Goal: Task Accomplishment & Management: Manage account settings

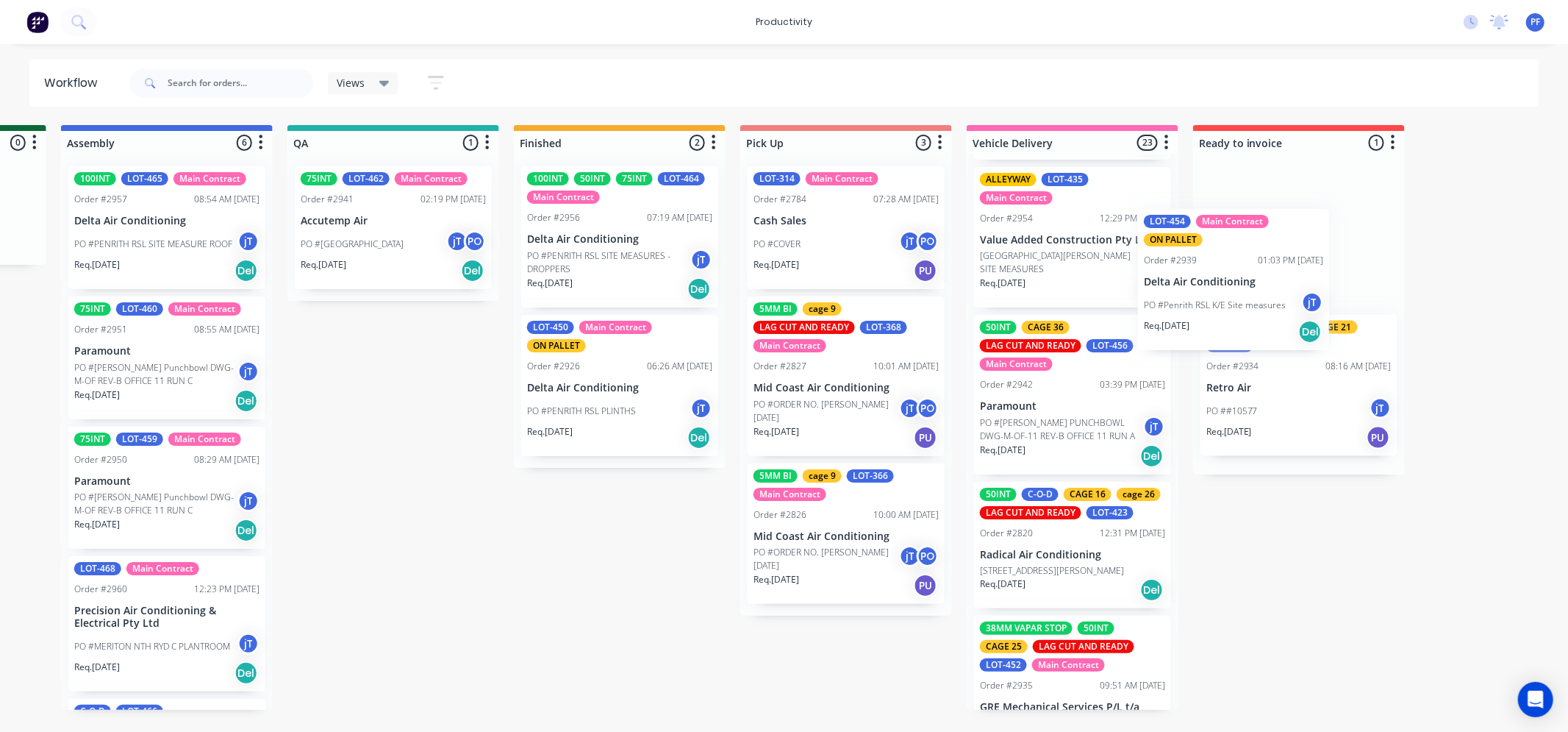
scroll to position [0, 1119]
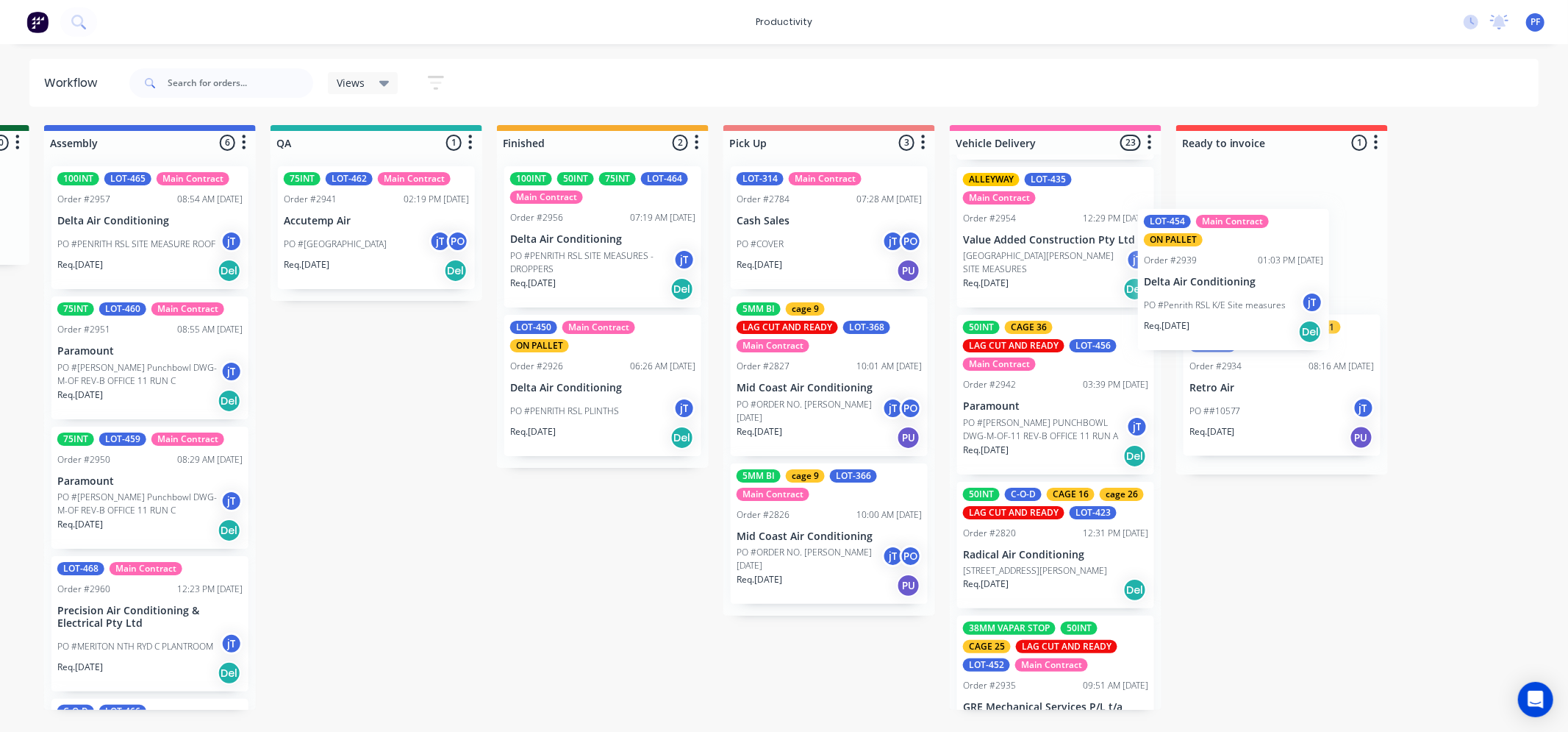
drag, startPoint x: 1095, startPoint y: 395, endPoint x: 1275, endPoint y: 244, distance: 234.9
click at [1275, 244] on div "Submitted 36 Order #240 10:47 AM 24/09/24 Retro Air PO #Freshwater Apts PO Req.…" at bounding box center [307, 417] width 2878 height 585
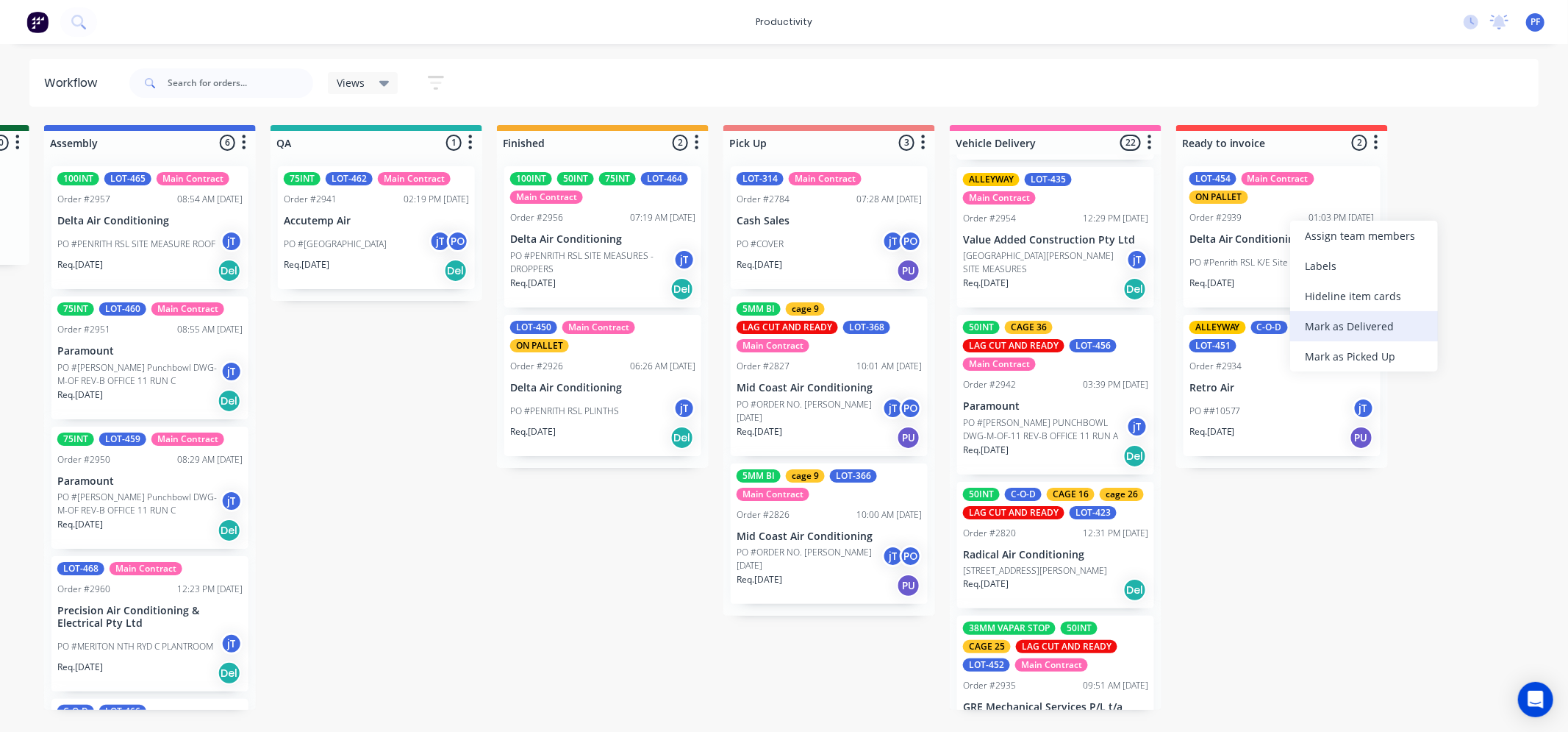
click at [1337, 319] on div "Mark as Delivered" at bounding box center [1364, 326] width 148 height 30
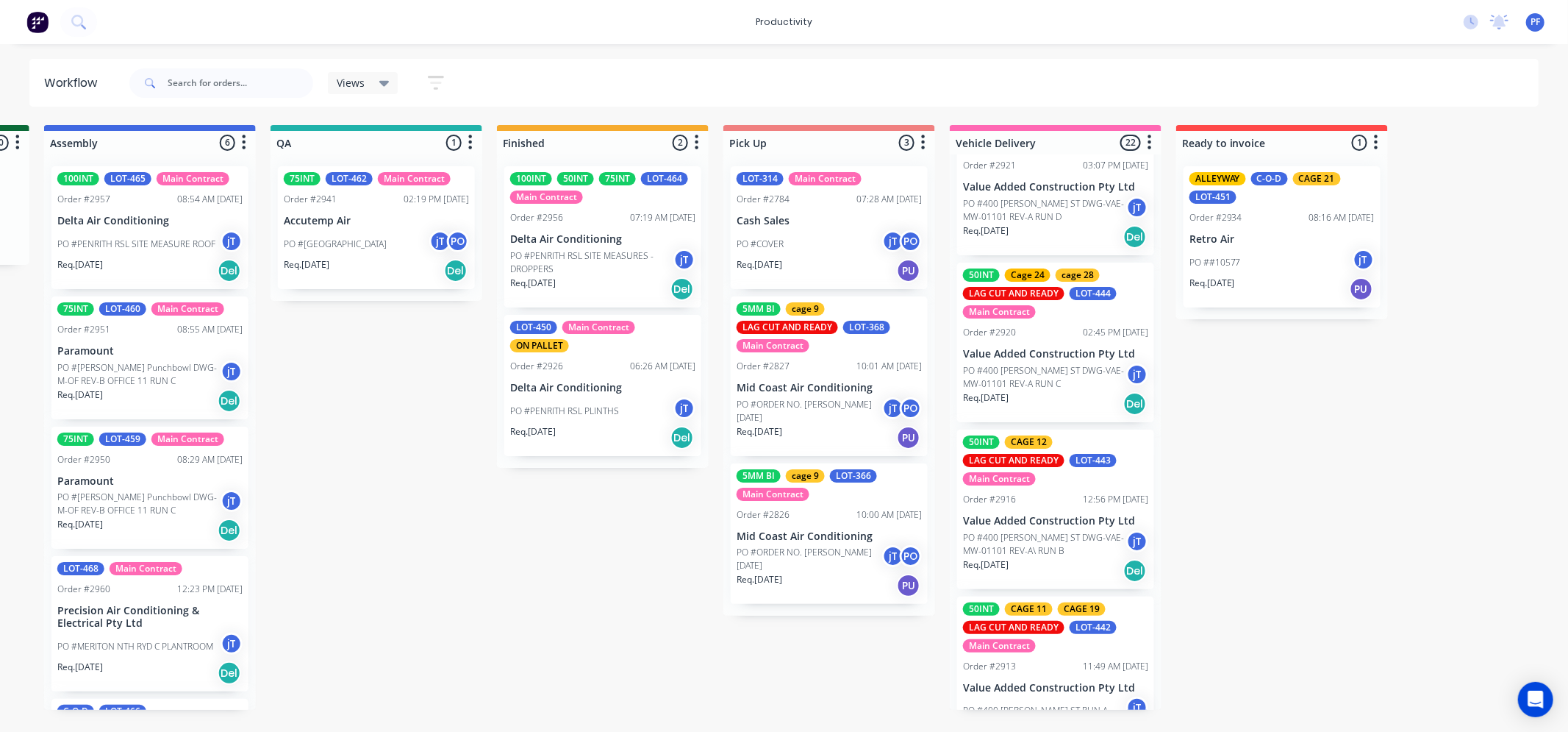
scroll to position [1306, 0]
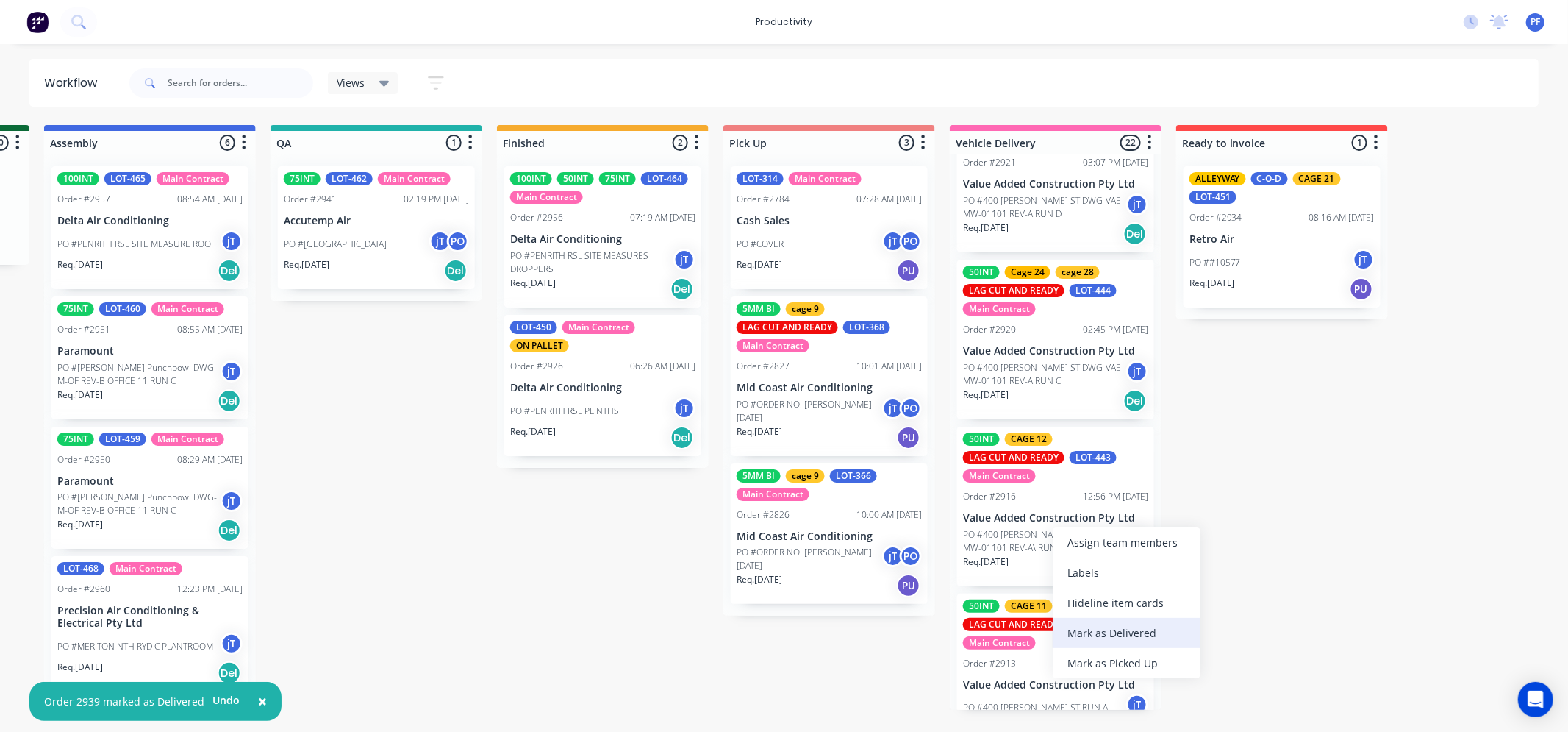
click at [1147, 629] on div "Mark as Delivered" at bounding box center [1126, 632] width 148 height 30
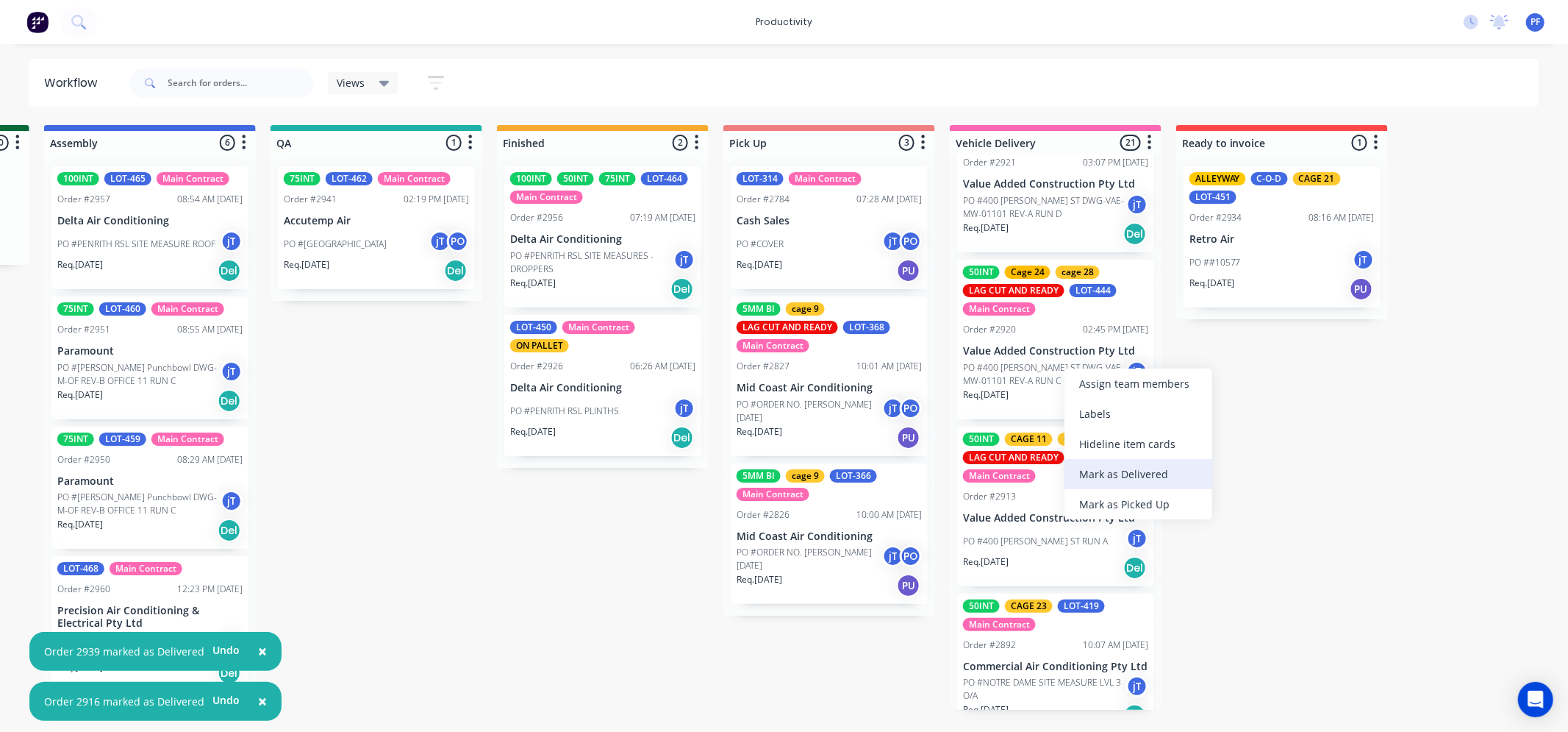
click at [1143, 473] on div "Mark as Delivered" at bounding box center [1138, 474] width 148 height 30
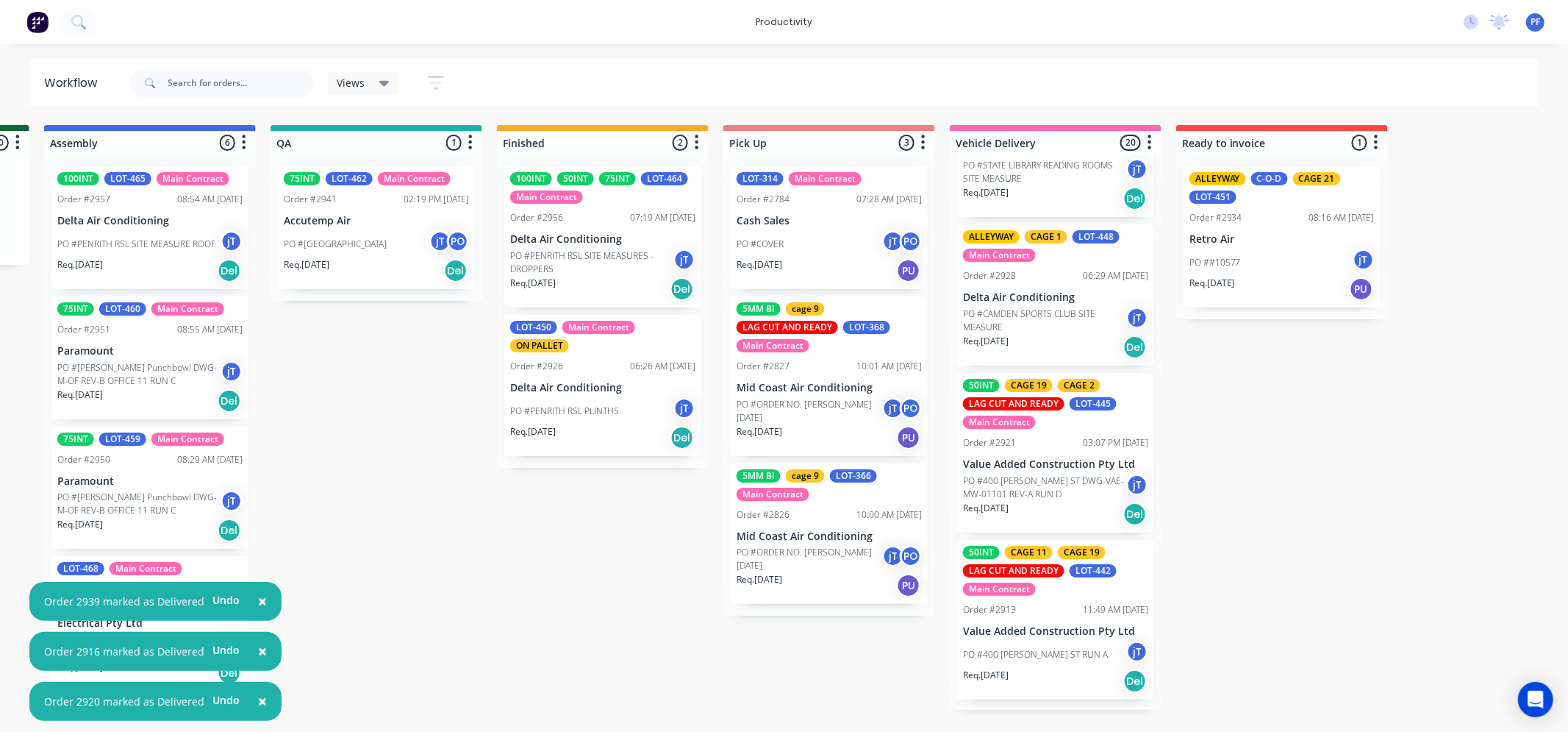
scroll to position [981, 0]
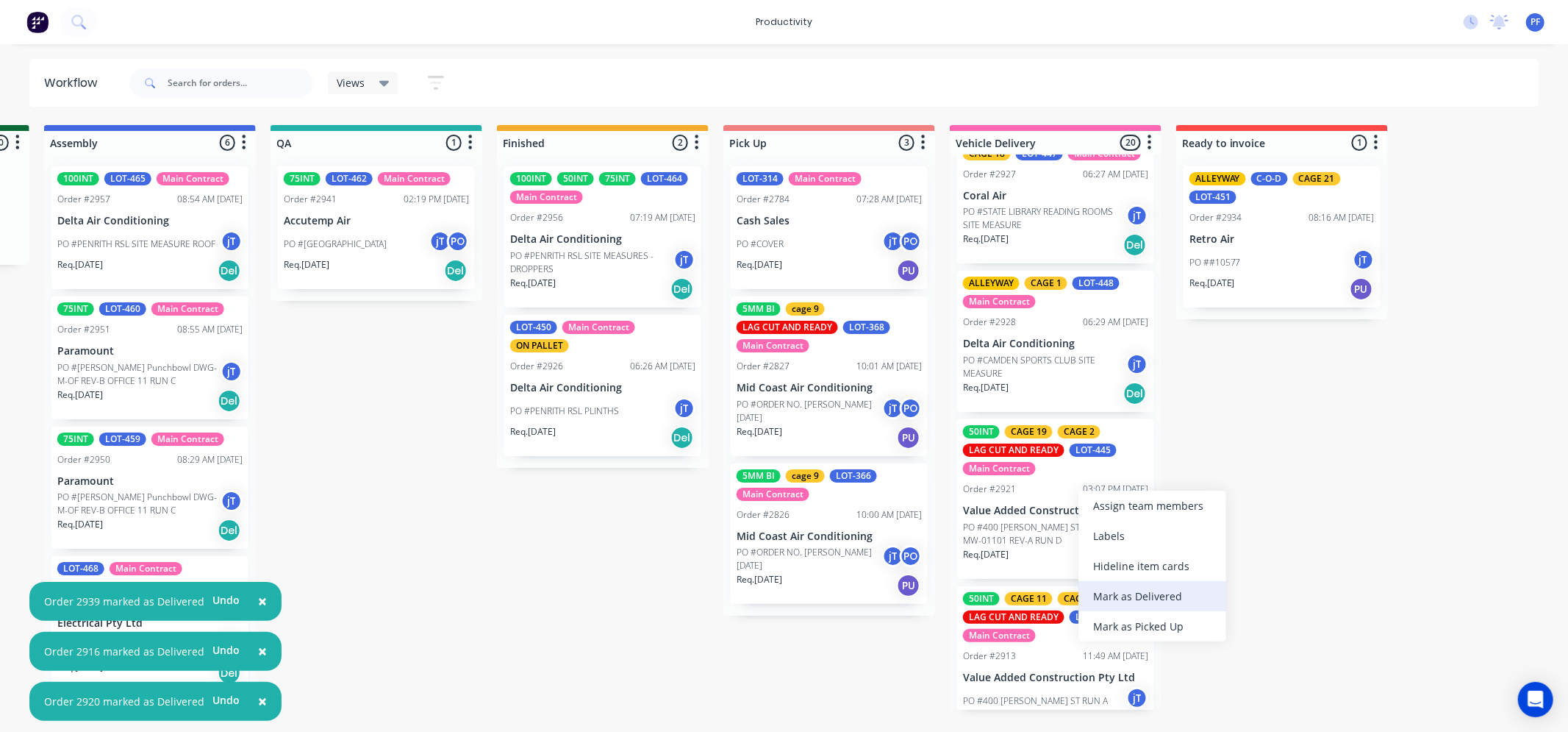
click at [1183, 589] on div "Mark as Delivered" at bounding box center [1152, 596] width 148 height 30
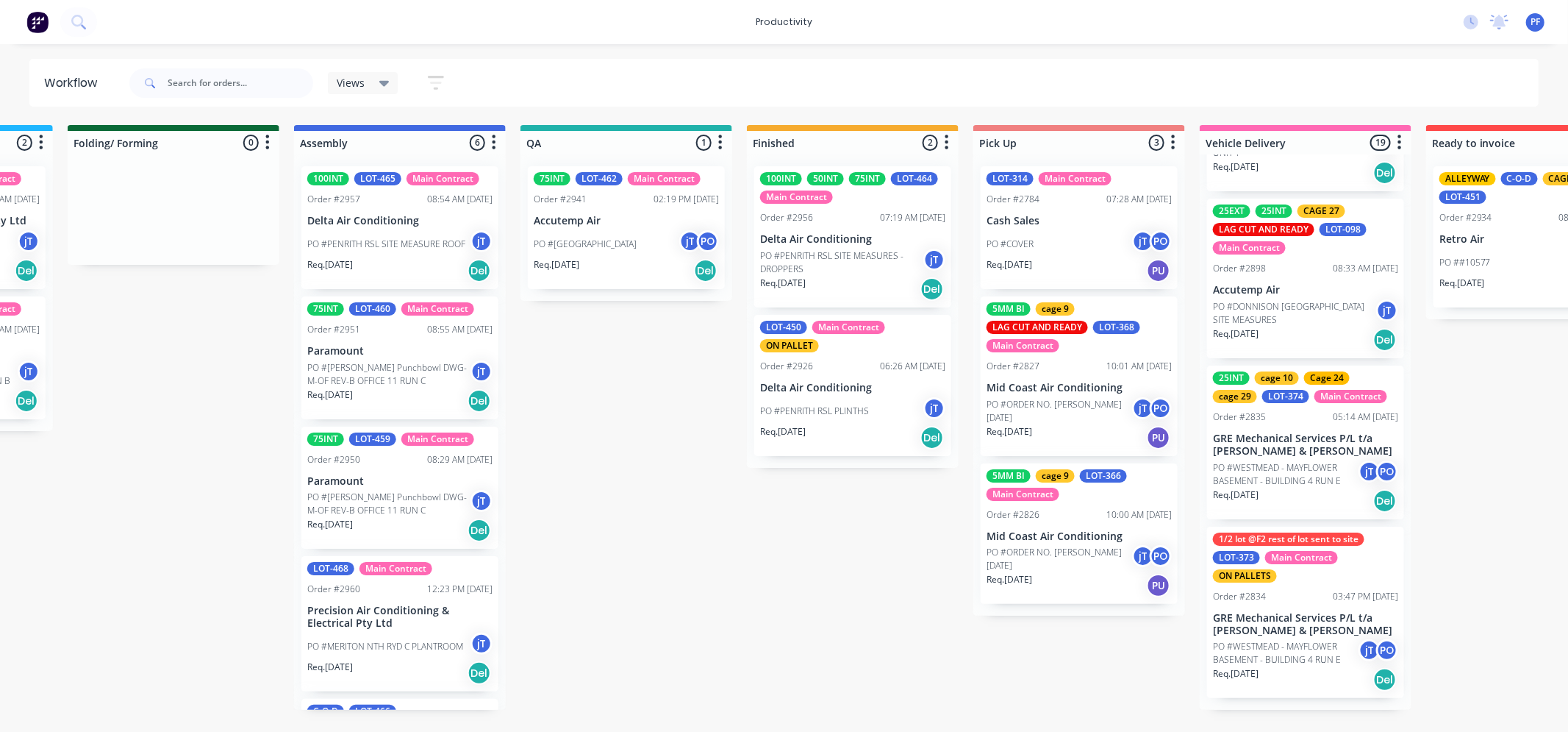
scroll to position [0, 860]
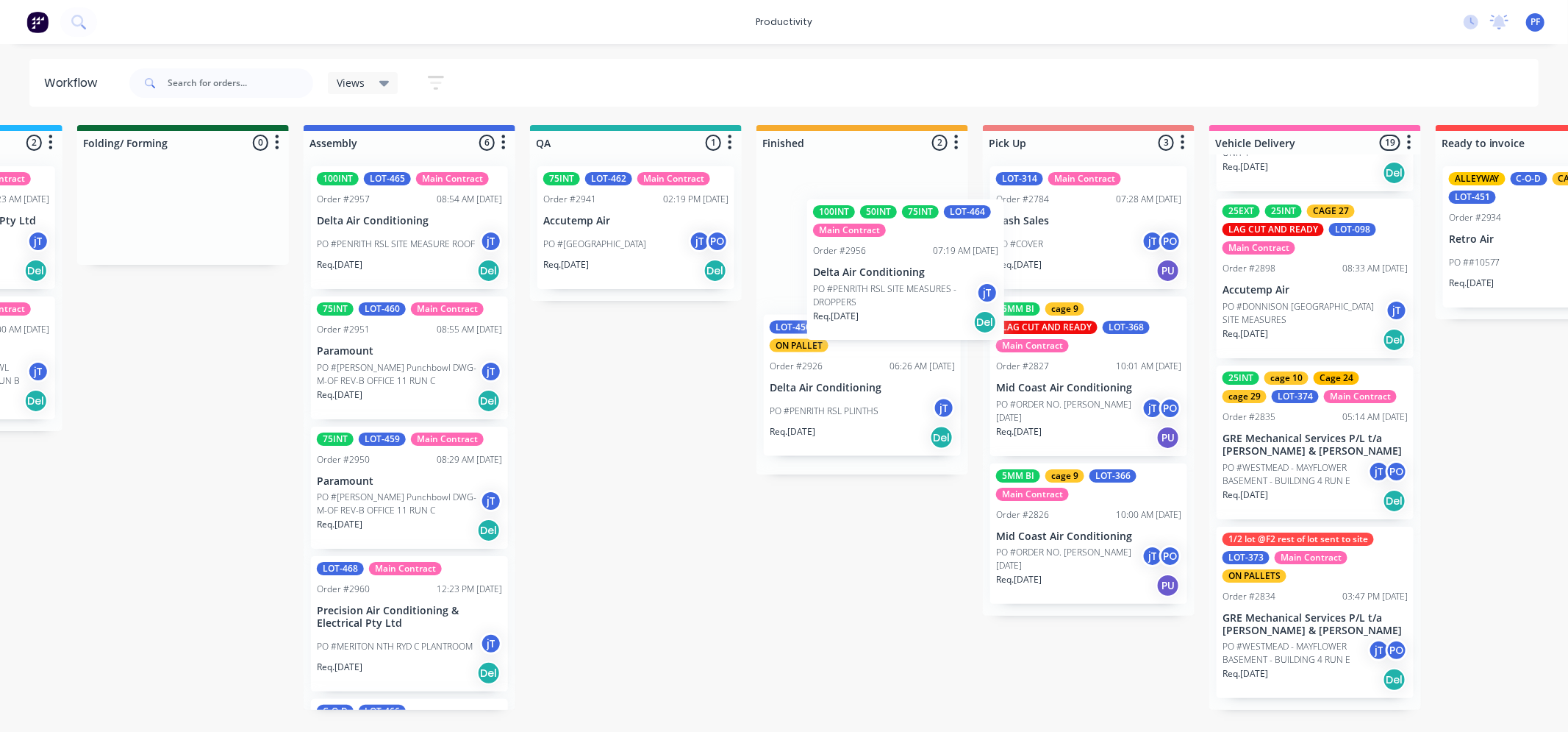
click at [828, 240] on div "100INT 50INT 75INT LOT-464 Main Contract Order #2956 07:19 AM 25/09/25 Delta Ai…" at bounding box center [862, 314] width 212 height 320
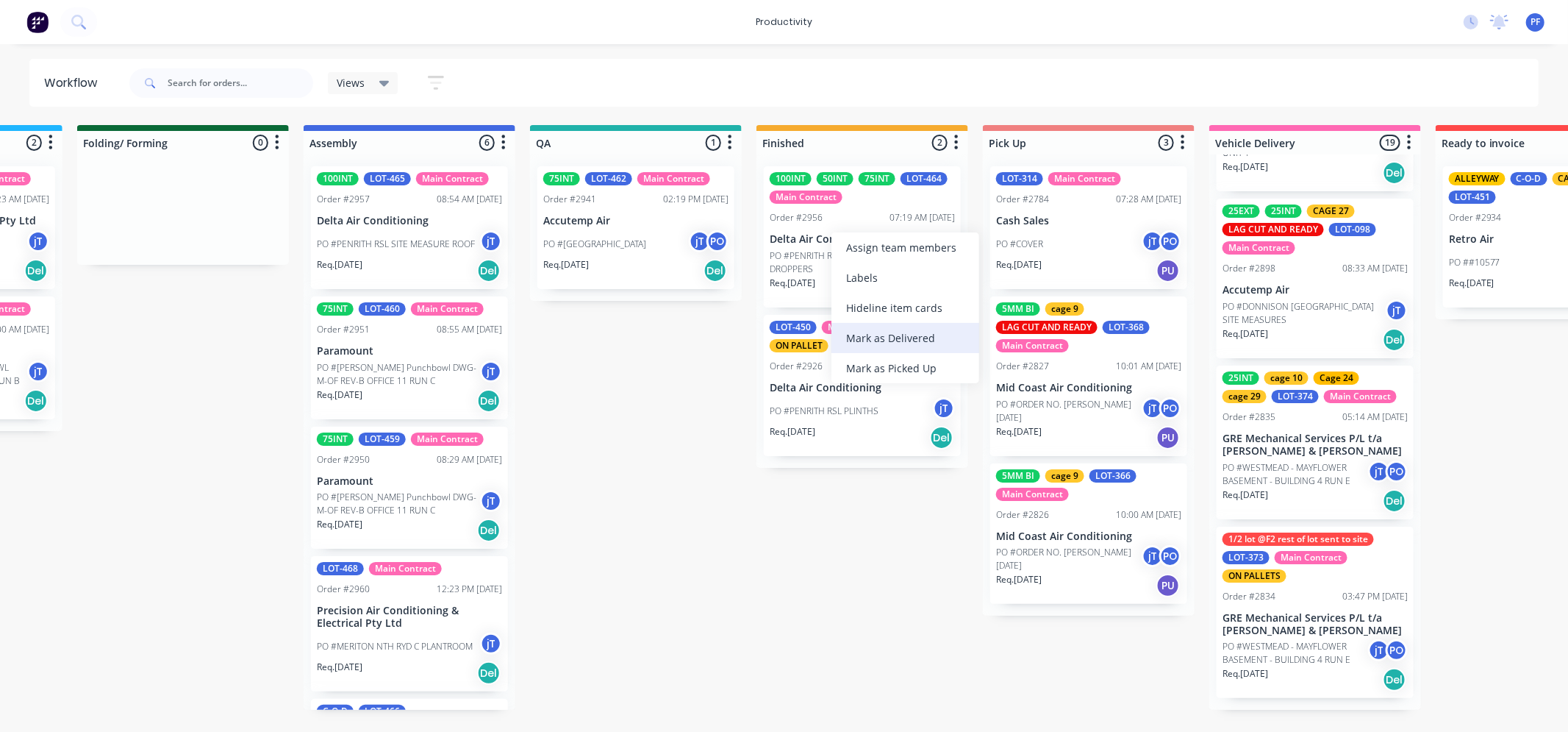
click at [880, 339] on div "Mark as Delivered" at bounding box center [905, 337] width 148 height 30
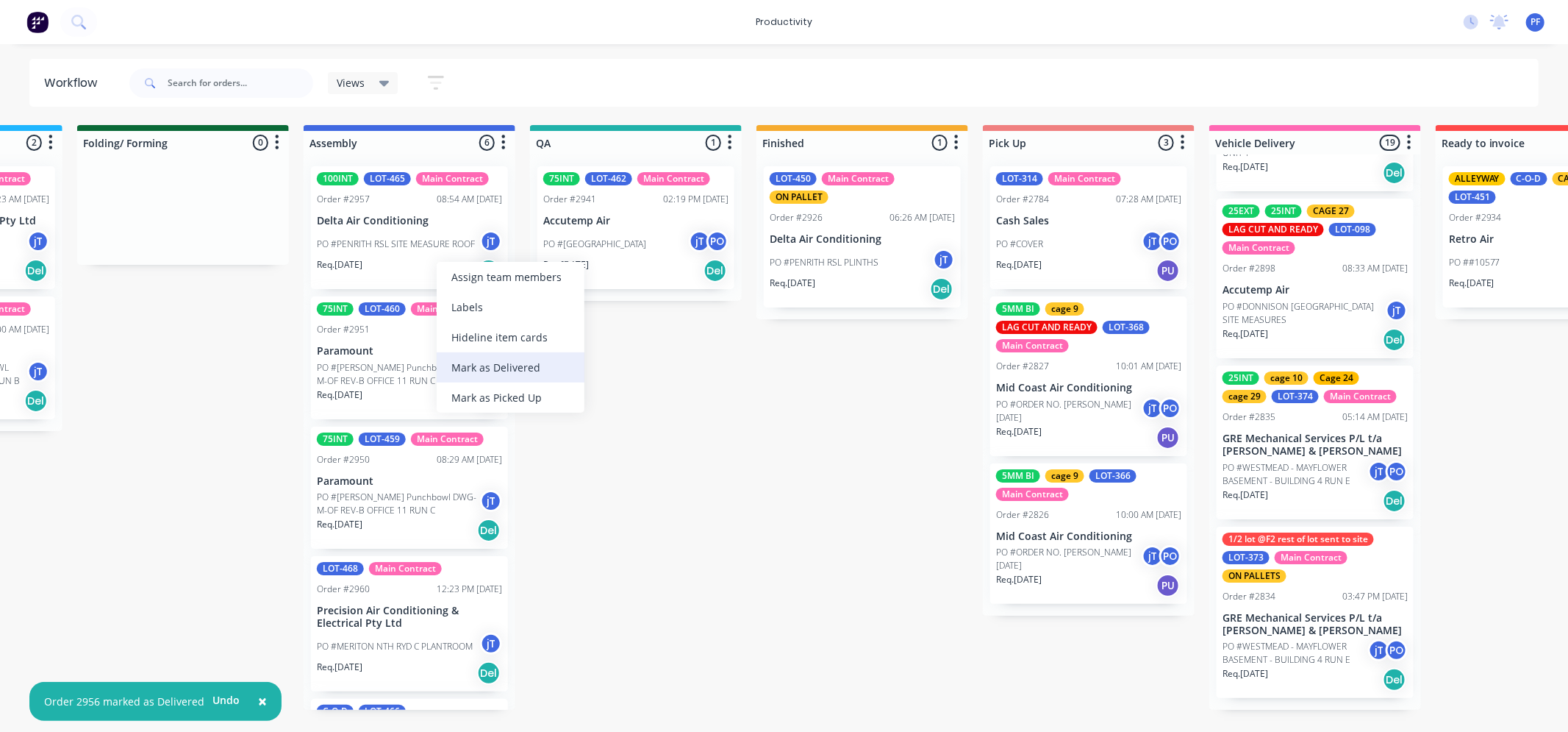
click at [528, 366] on div "Mark as Delivered" at bounding box center [510, 366] width 148 height 30
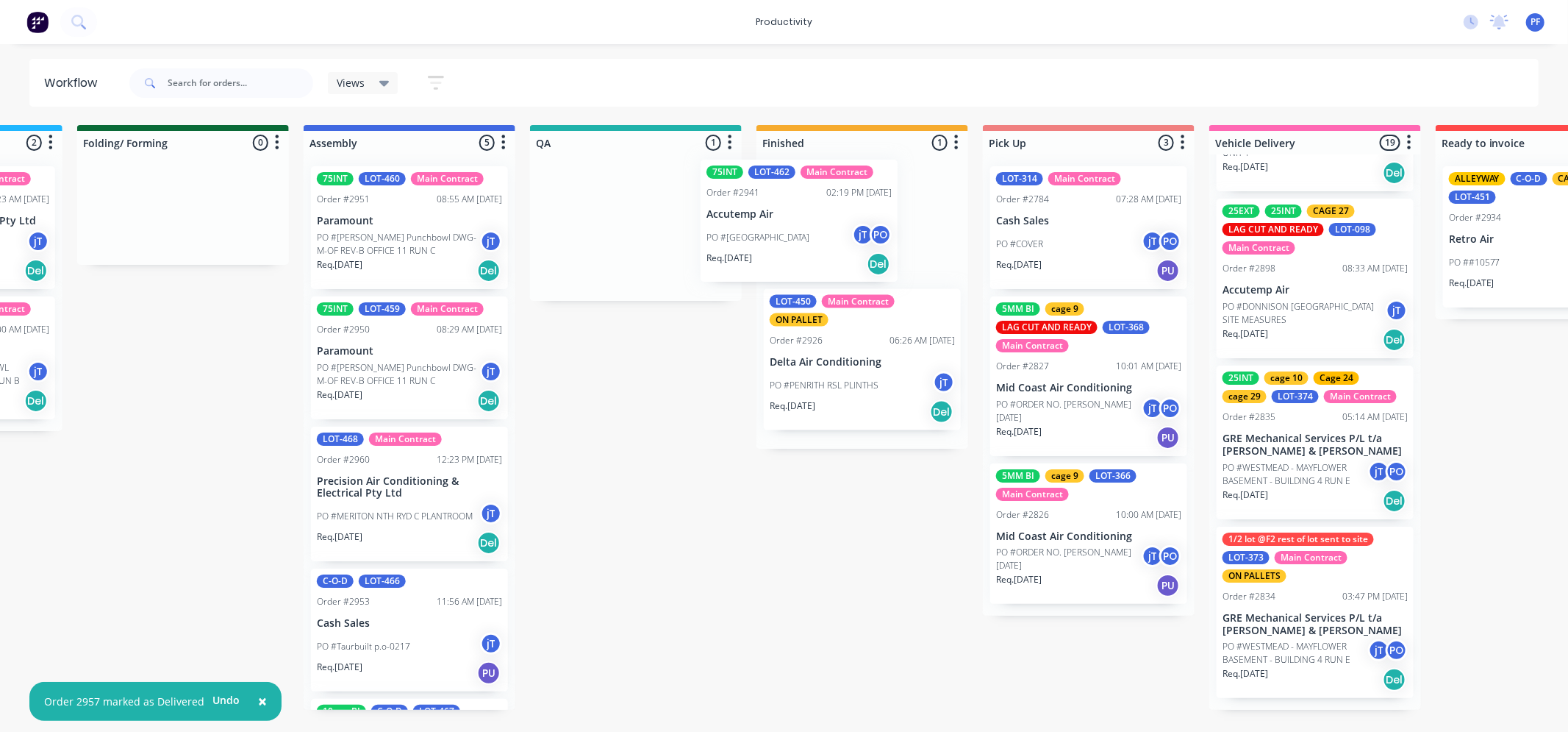
drag, startPoint x: 625, startPoint y: 261, endPoint x: 822, endPoint y: 224, distance: 200.4
click at [791, 254] on div "Submitted 36 Order #240 10:47 AM 24/09/24 Retro Air PO #Freshwater Apts PO Req.…" at bounding box center [567, 417] width 2878 height 585
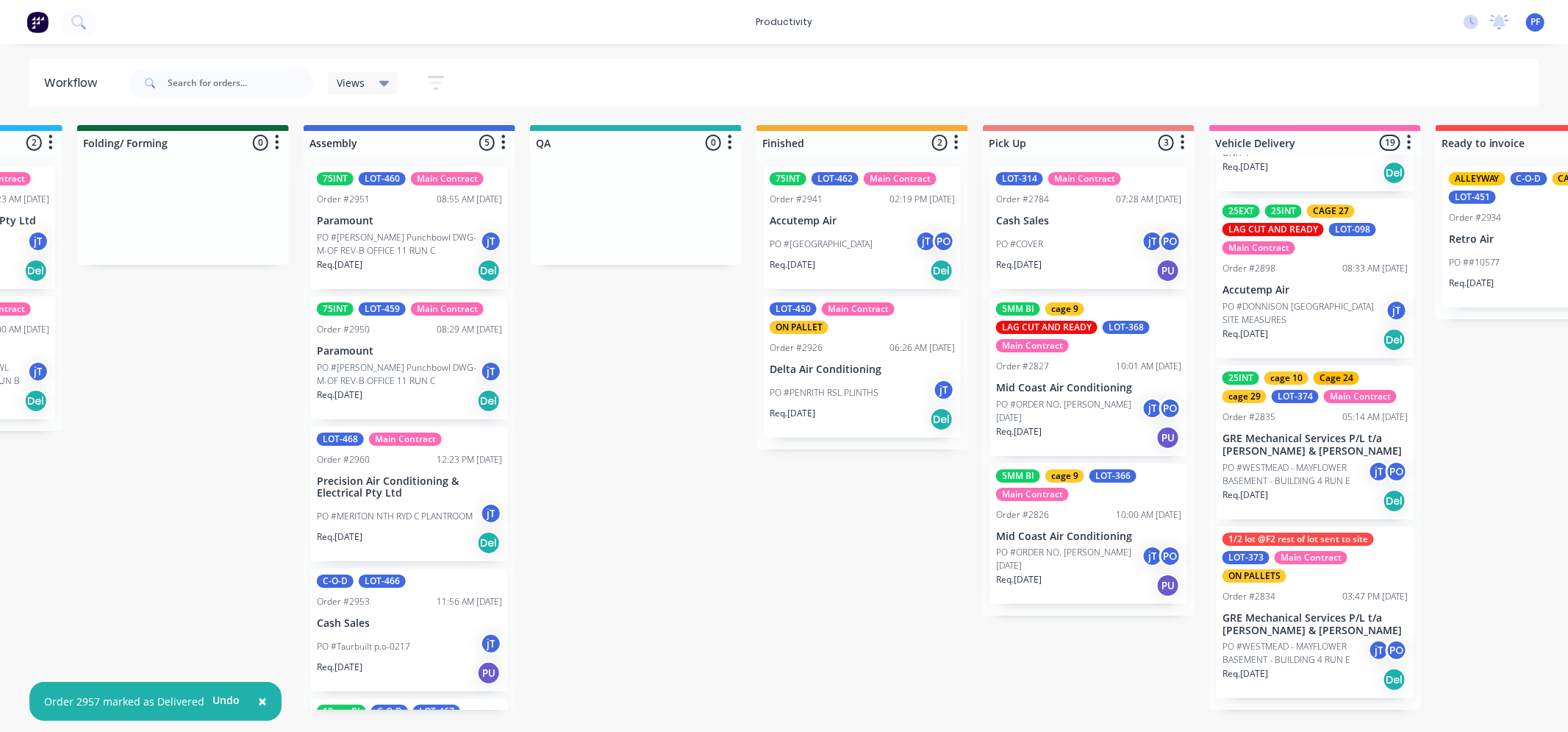
click at [858, 212] on div "75INT LOT-462 Main Contract Order #2941 02:19 PM 23/09/25 Accutemp Air PO #Mait…" at bounding box center [862, 227] width 197 height 123
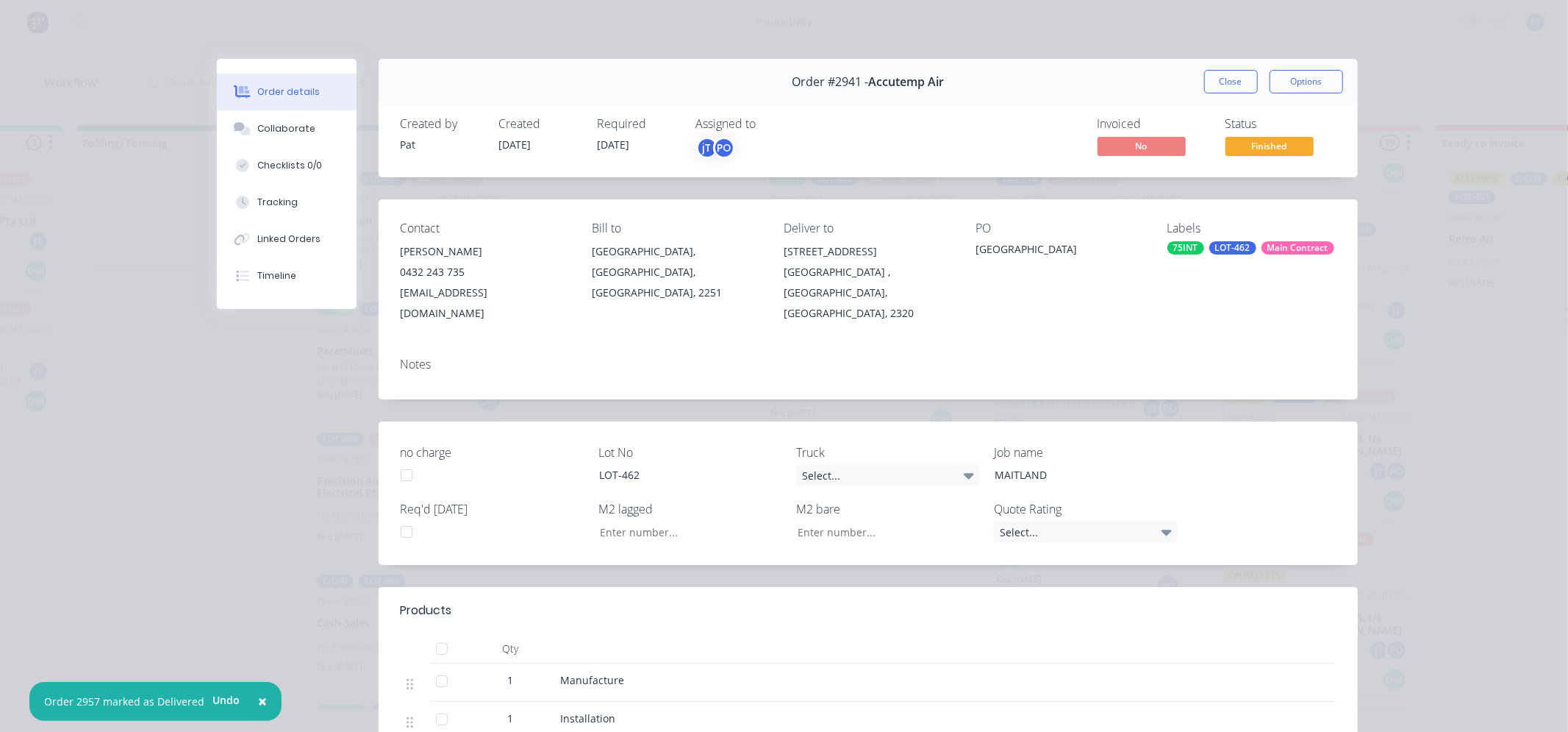
click at [1272, 251] on div "Main Contract" at bounding box center [1297, 248] width 73 height 14
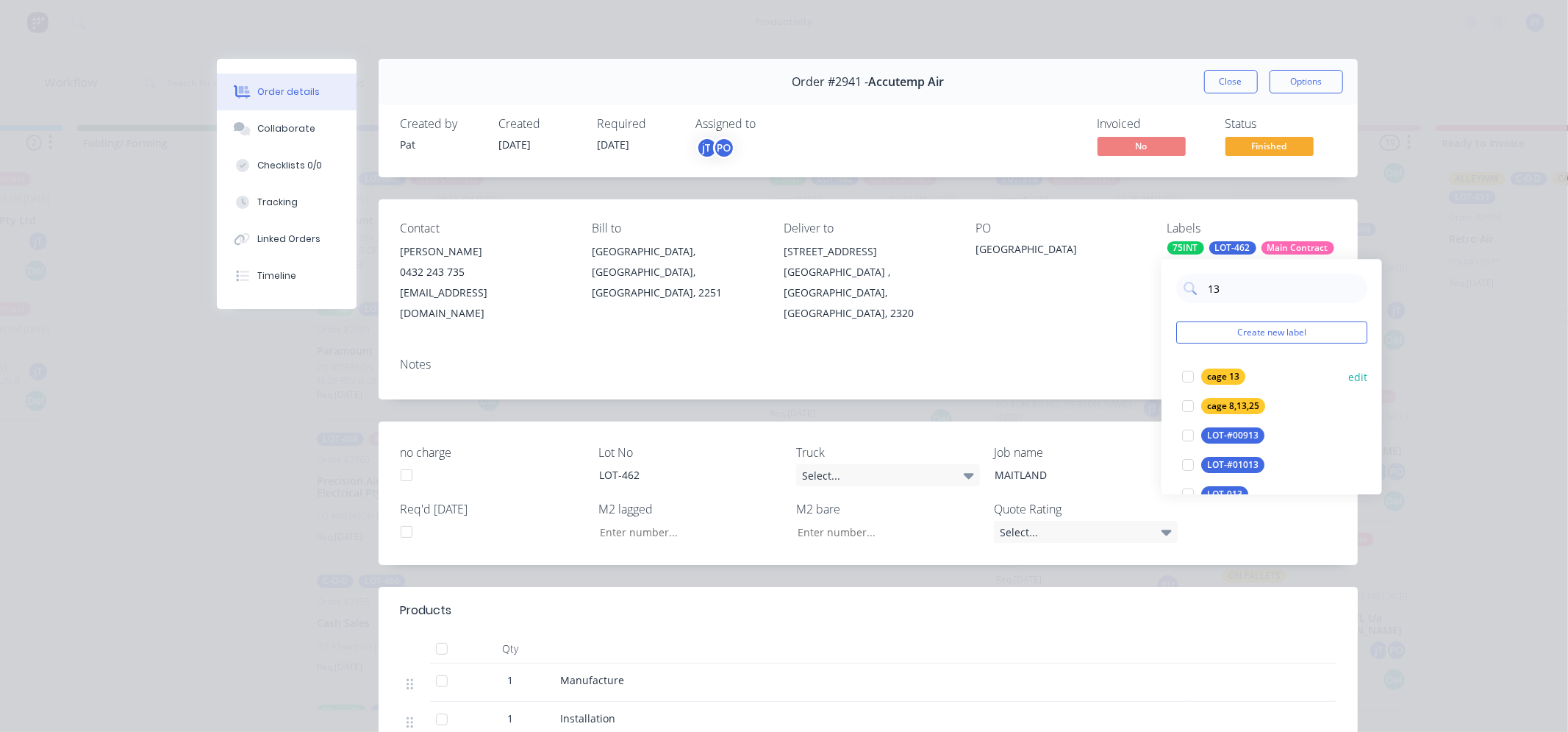
click at [1216, 383] on div "cage 13" at bounding box center [1224, 376] width 44 height 16
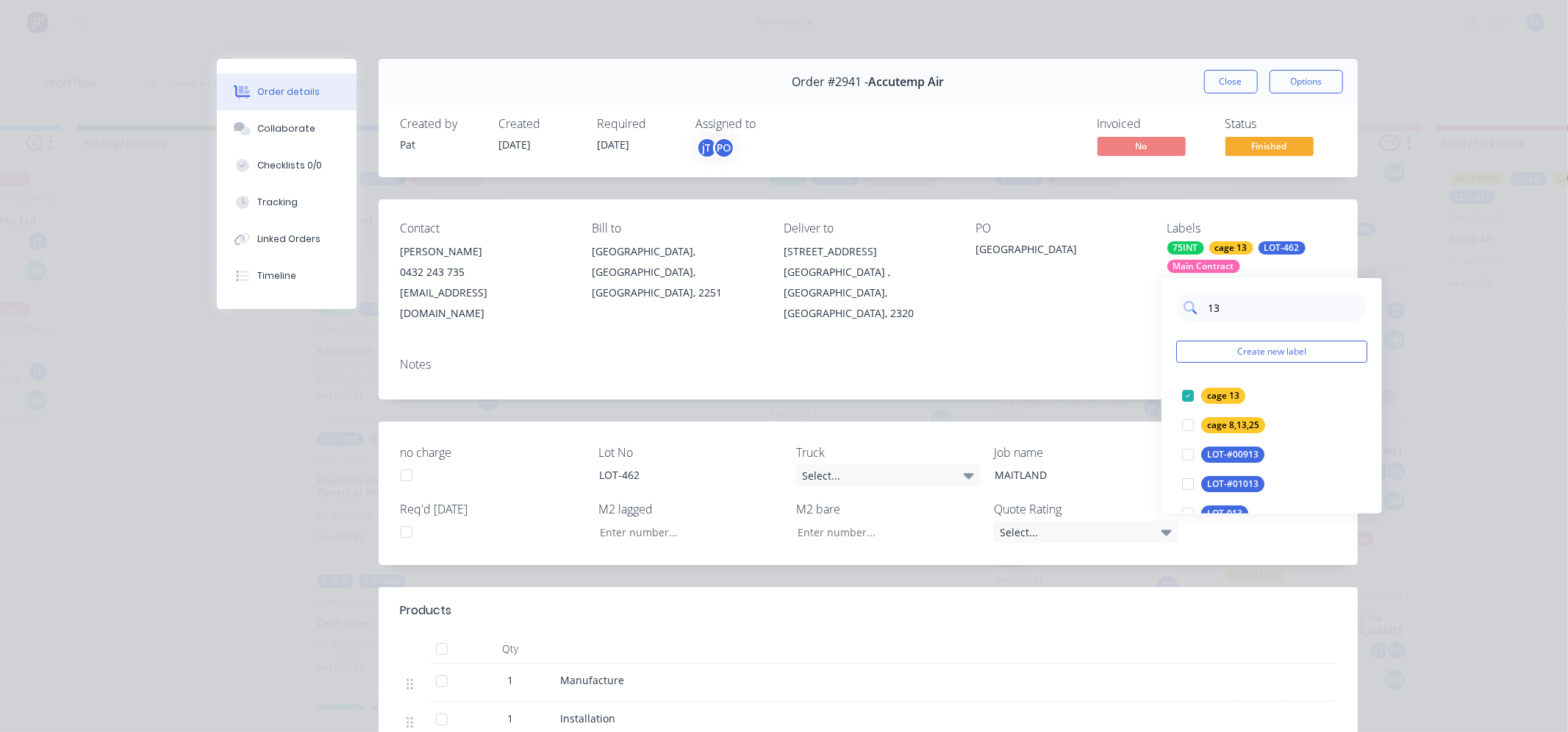
click at [1236, 314] on input "13" at bounding box center [1283, 307] width 154 height 29
type input "1"
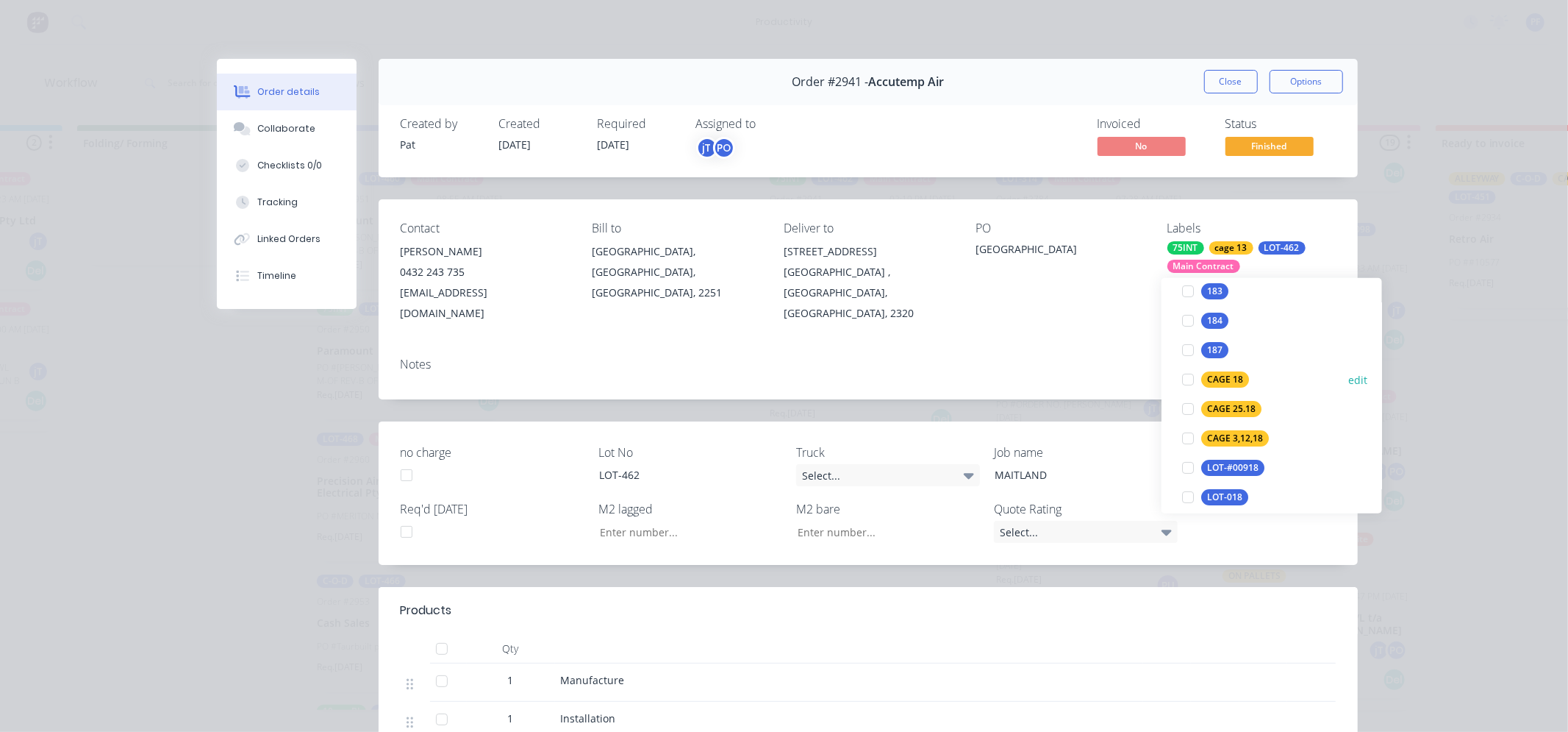
type input "18"
click at [1207, 377] on div "CAGE 18" at bounding box center [1225, 379] width 47 height 16
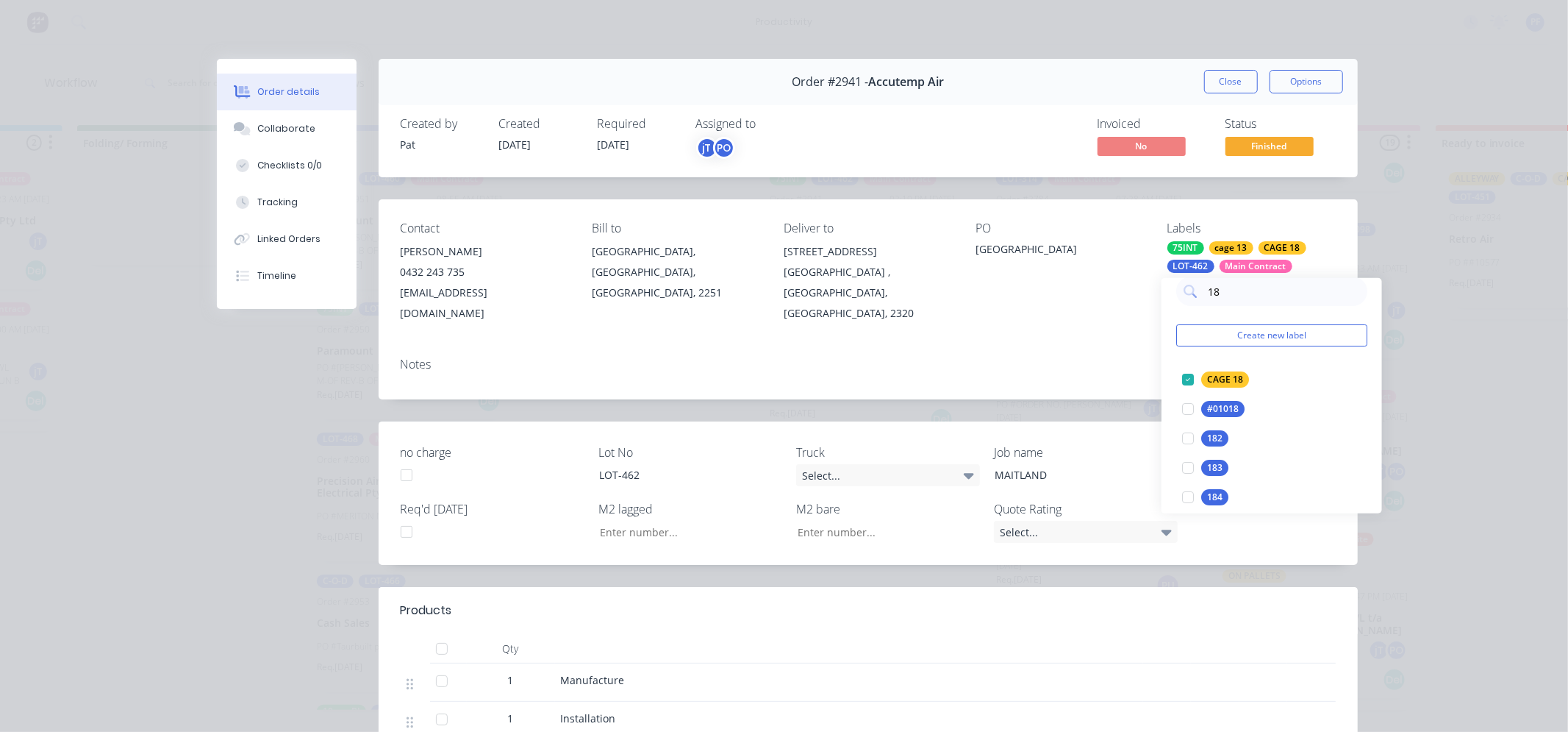
click at [1116, 309] on div "Contact Dane Vawdon 0432 243 735 dane@accutempair.com.au Bill to Picketts Valle…" at bounding box center [868, 272] width 979 height 146
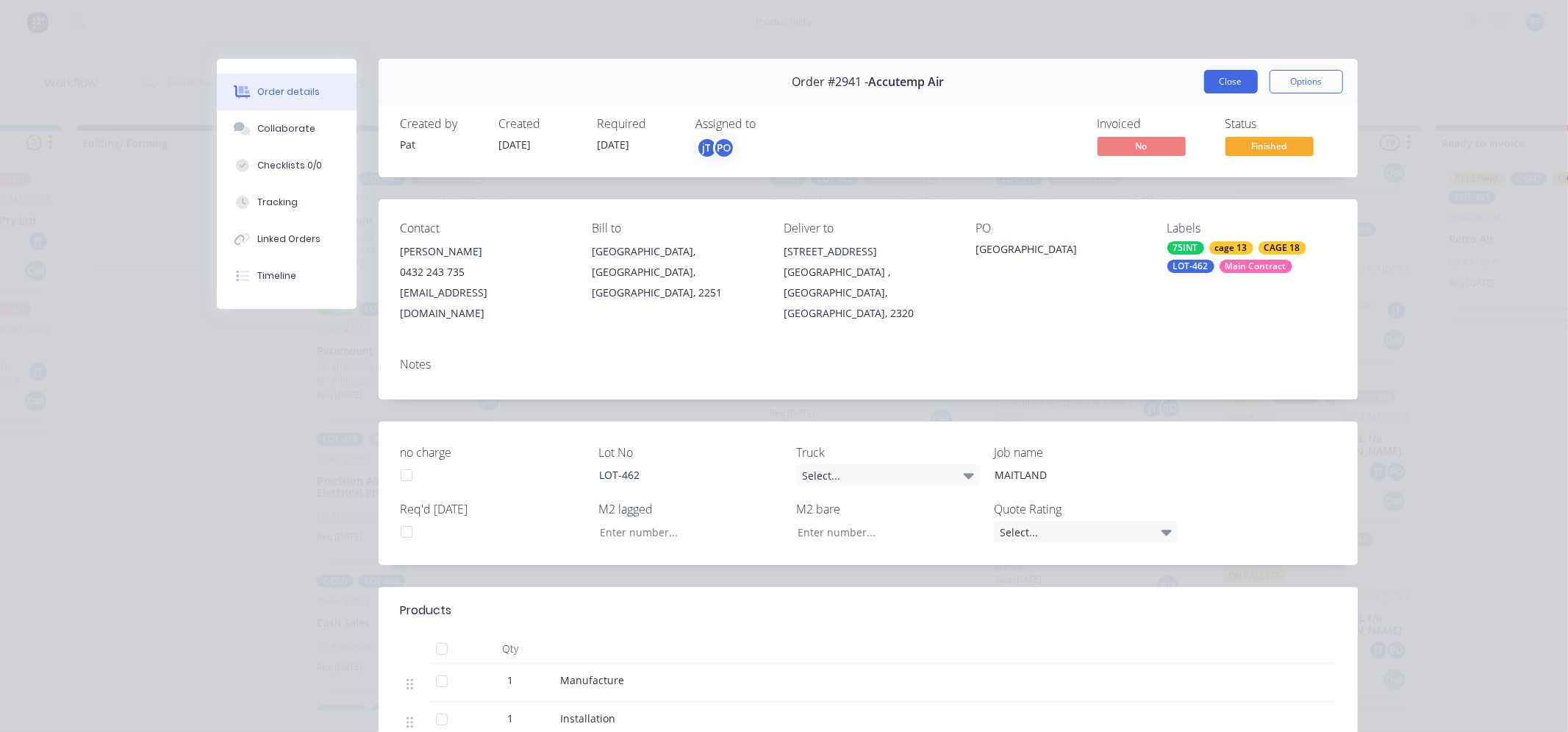
click at [1205, 84] on button "Close" at bounding box center [1232, 81] width 54 height 23
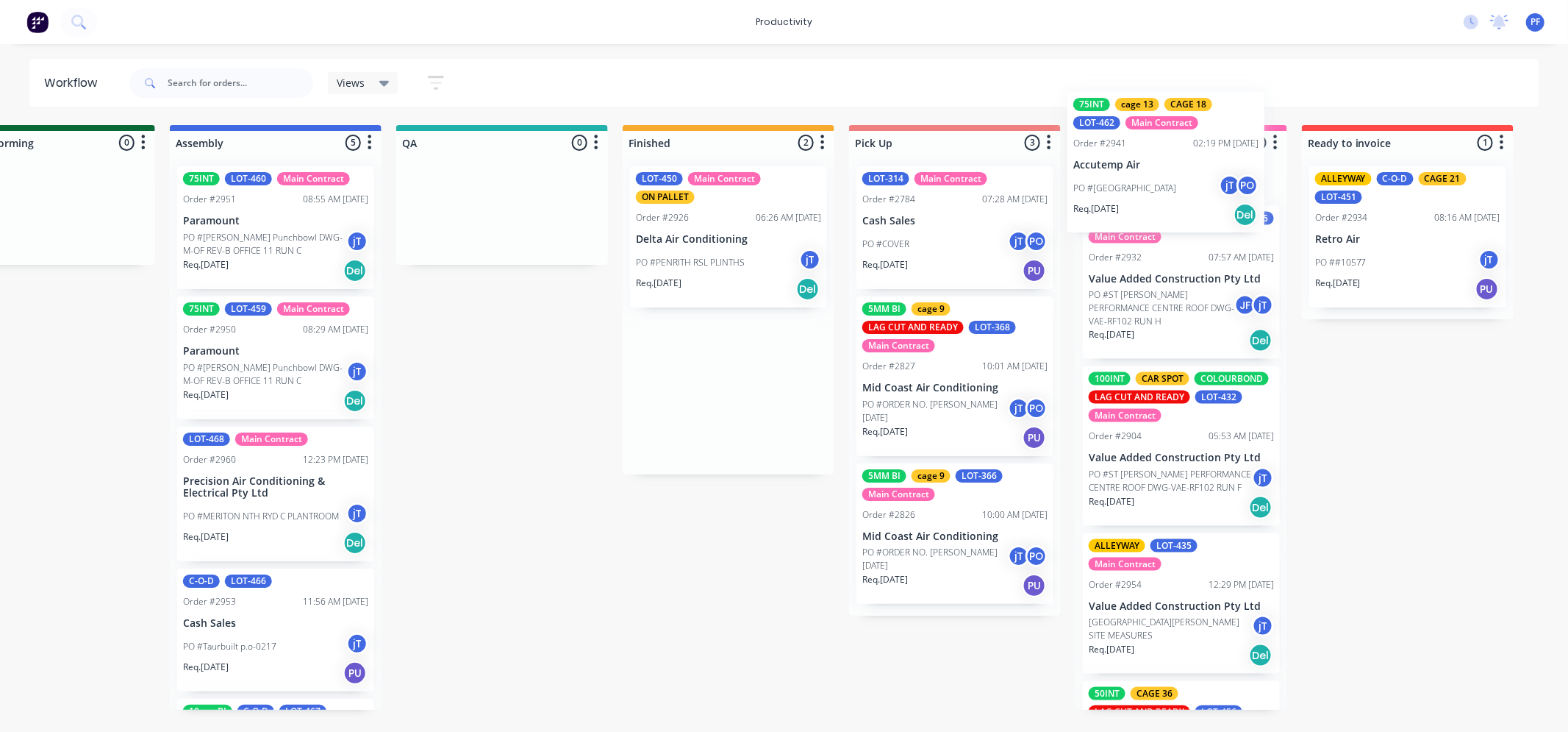
scroll to position [0, 0]
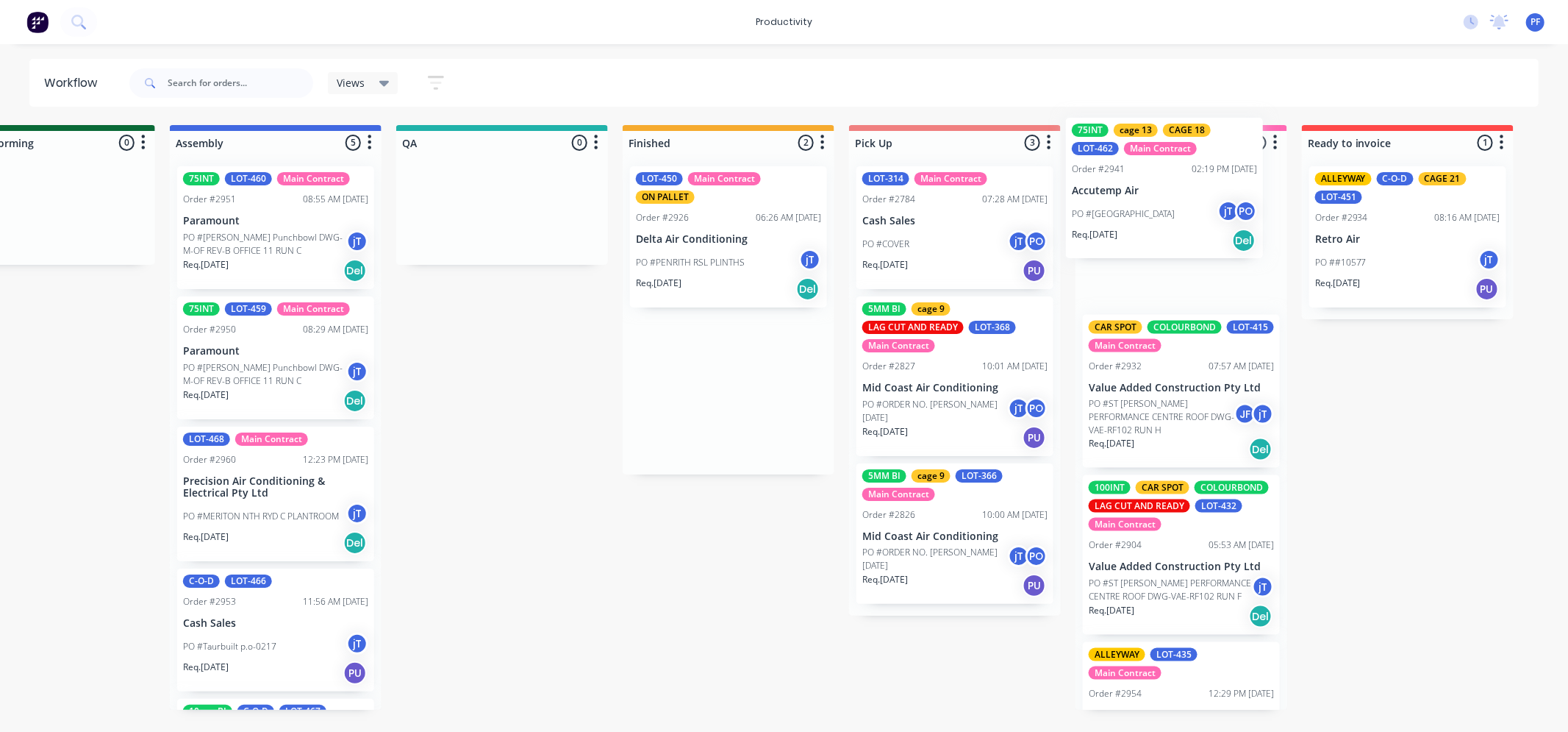
drag, startPoint x: 877, startPoint y: 249, endPoint x: 1216, endPoint y: 232, distance: 339.4
click at [1223, 217] on div "Submitted 36 Order #240 10:47 AM 24/09/24 Retro Air PO #Freshwater Apts PO Req.…" at bounding box center [433, 417] width 2878 height 585
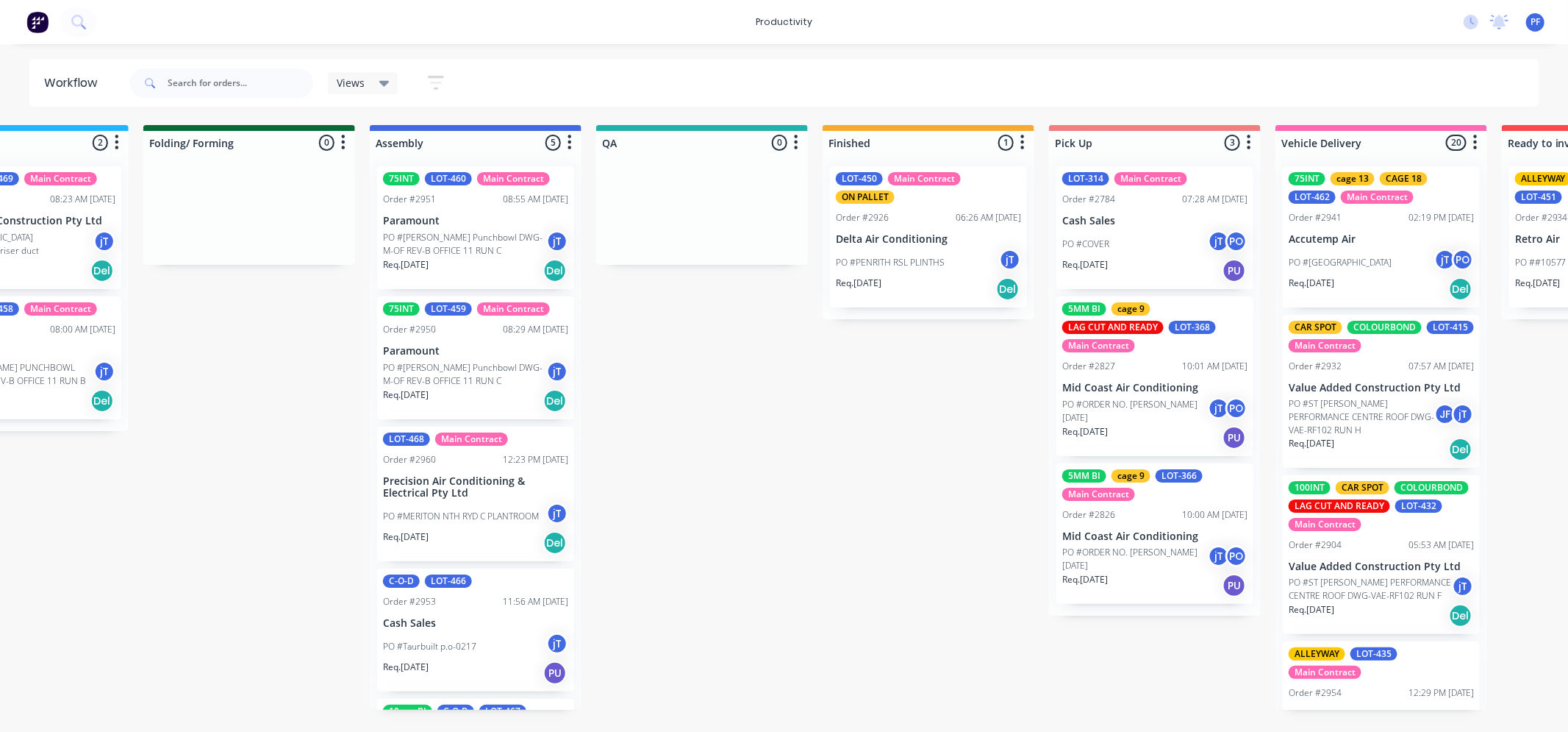
scroll to position [0, 774]
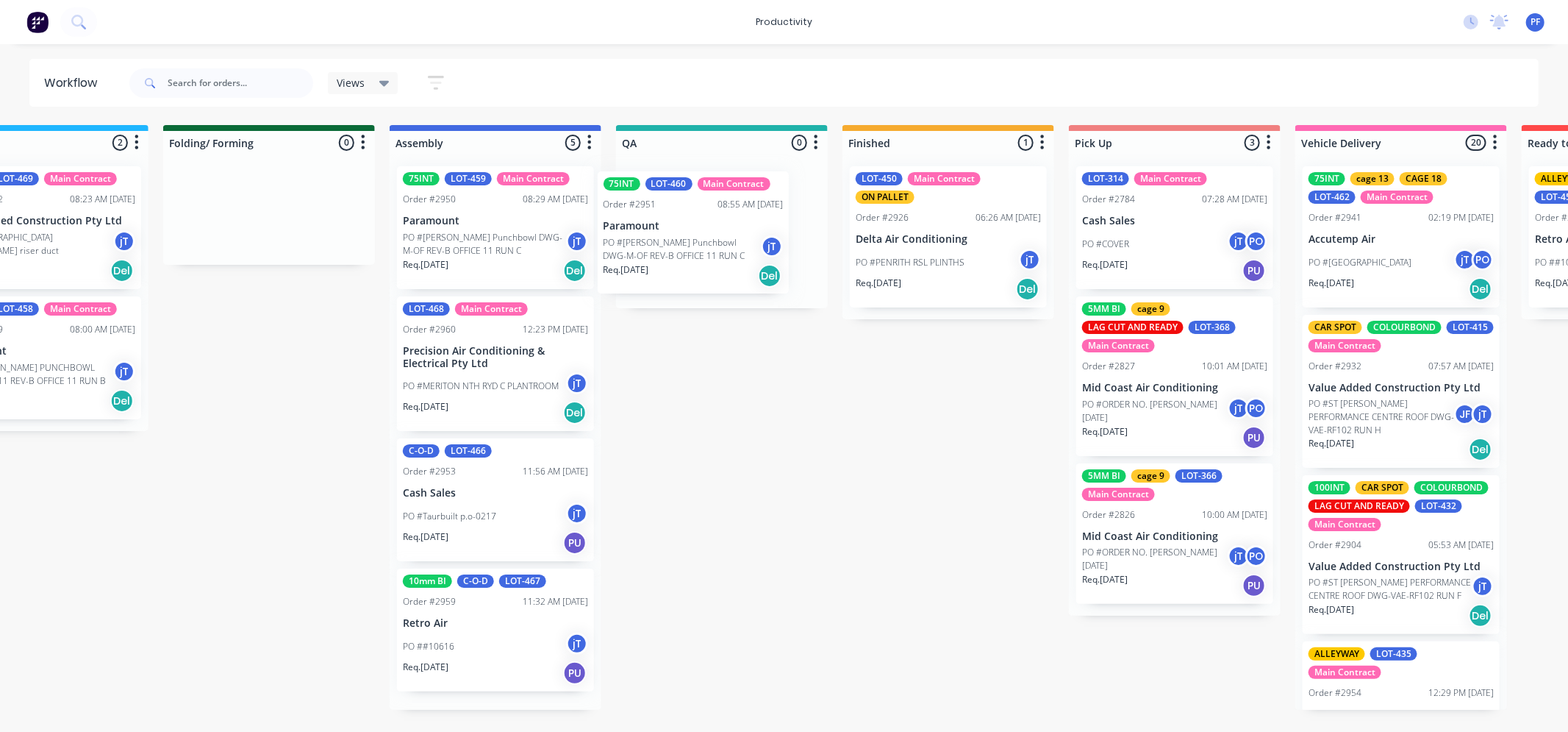
drag, startPoint x: 508, startPoint y: 225, endPoint x: 731, endPoint y: 217, distance: 223.1
click at [742, 225] on div "Submitted 36 Order #240 10:47 AM 24/09/24 Retro Air PO #Freshwater Apts PO Req.…" at bounding box center [653, 417] width 2878 height 585
